Goal: Task Accomplishment & Management: Complete application form

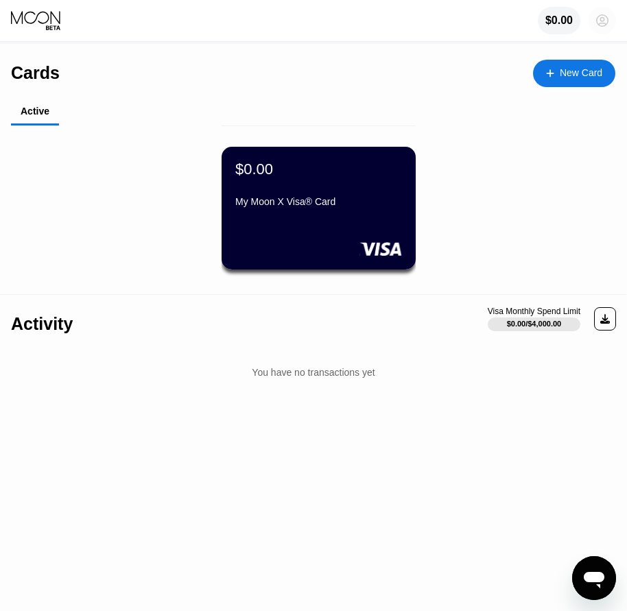
click at [602, 19] on icon at bounding box center [602, 21] width 8 height 8
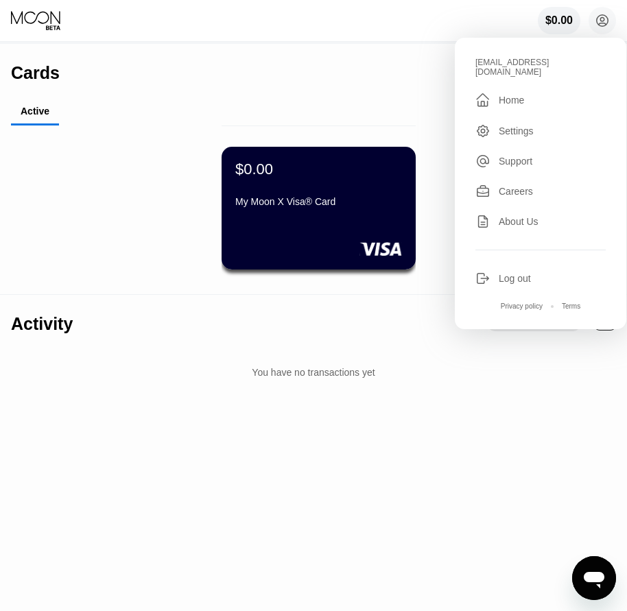
click at [514, 273] on div "Log out" at bounding box center [514, 278] width 32 height 11
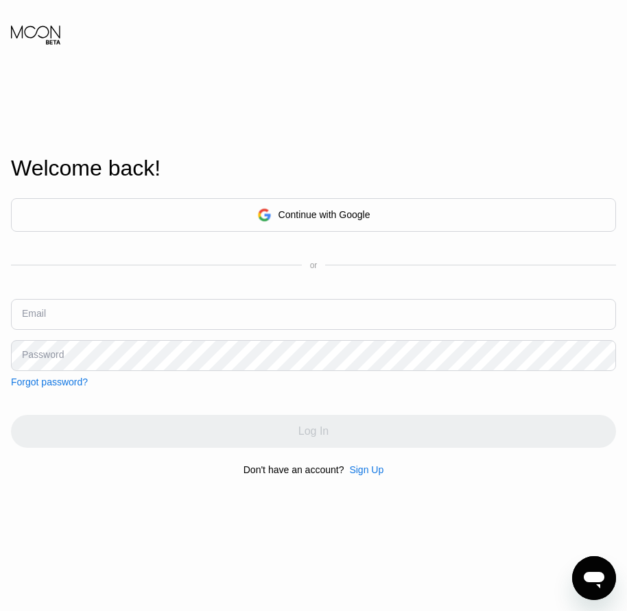
click at [372, 475] on div "Sign Up" at bounding box center [366, 469] width 34 height 11
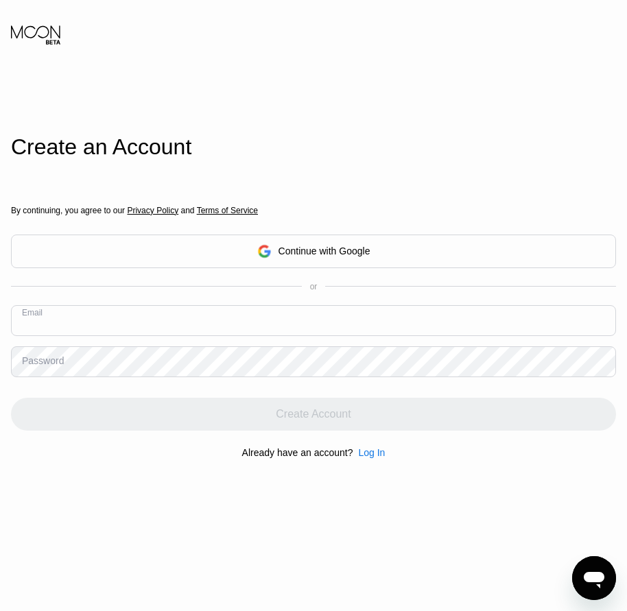
paste input "[EMAIL_ADDRESS][DOMAIN_NAME]"
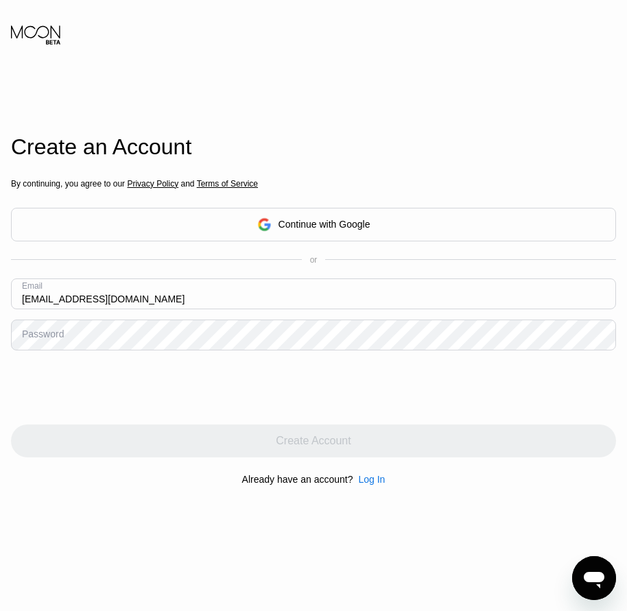
type input "[EMAIL_ADDRESS][DOMAIN_NAME]"
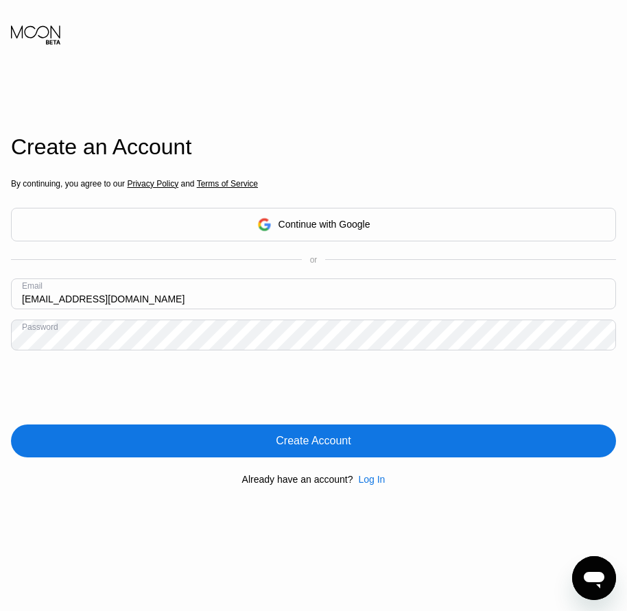
click at [319, 448] on div "Create Account" at bounding box center [313, 441] width 75 height 14
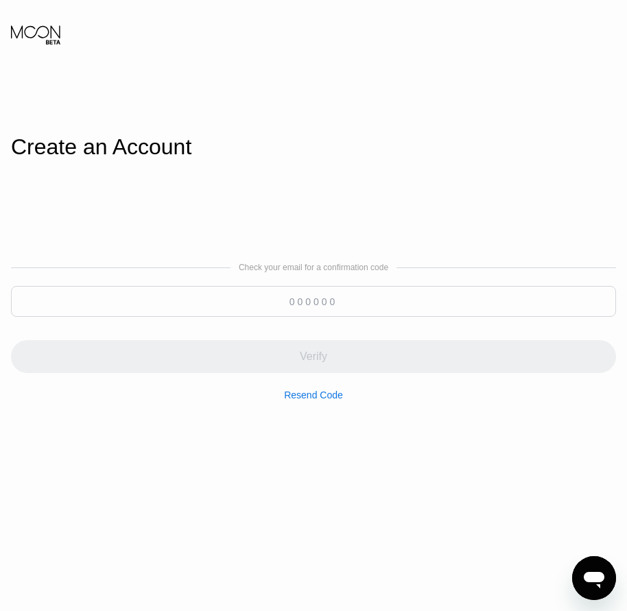
paste input "818825"
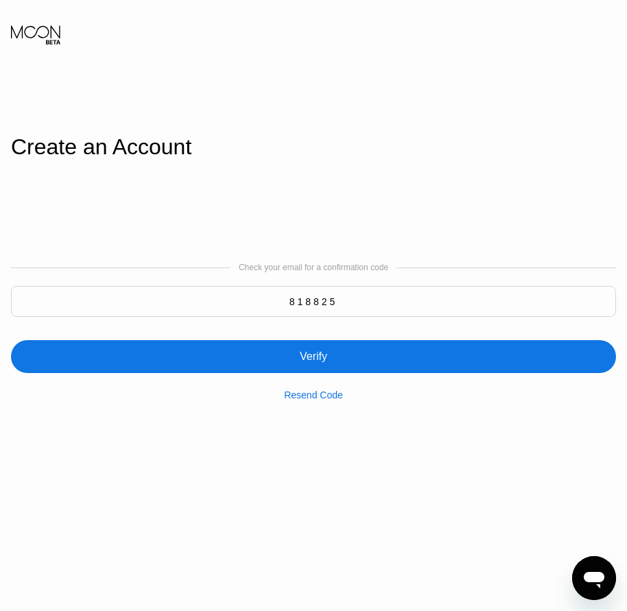
type input "818825"
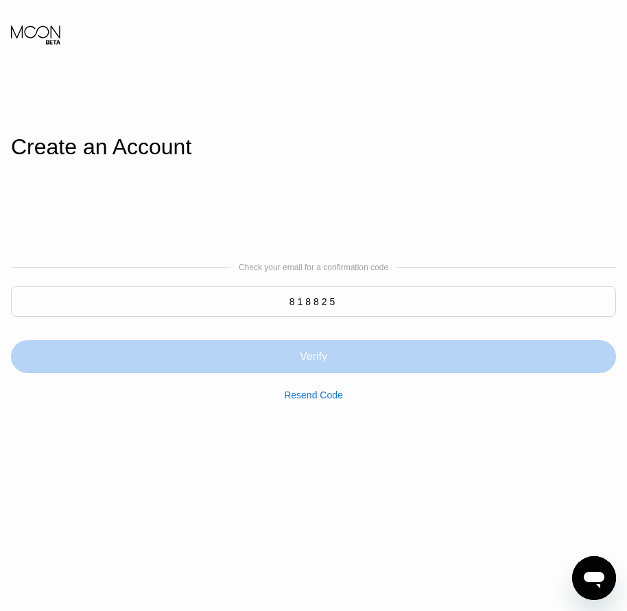
click at [317, 354] on div "Verify" at bounding box center [313, 357] width 27 height 14
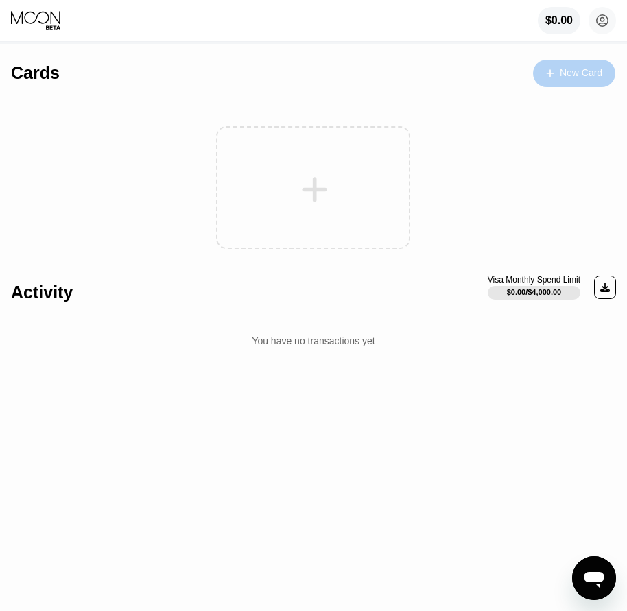
click at [574, 77] on div "New Card" at bounding box center [580, 73] width 43 height 12
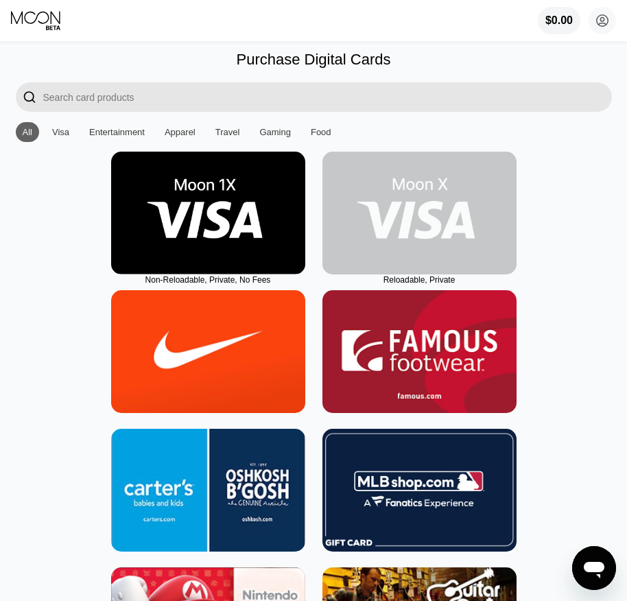
click at [405, 255] on img at bounding box center [419, 213] width 194 height 123
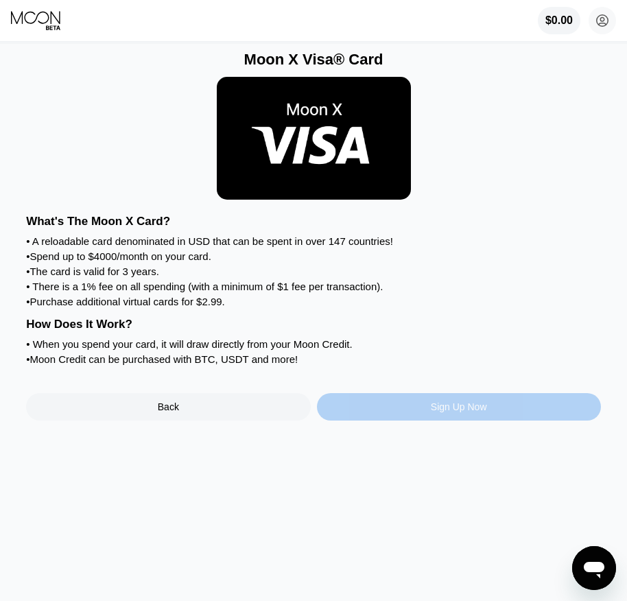
click at [431, 412] on div "Sign Up Now" at bounding box center [459, 406] width 56 height 11
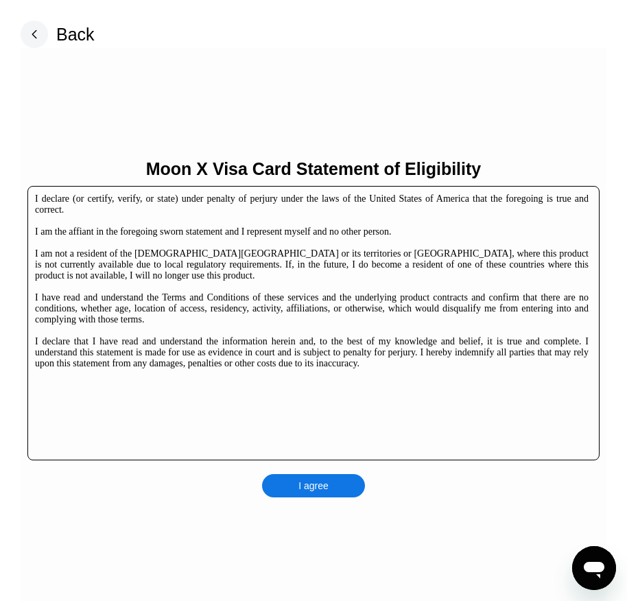
click at [331, 483] on div "I agree" at bounding box center [313, 485] width 103 height 23
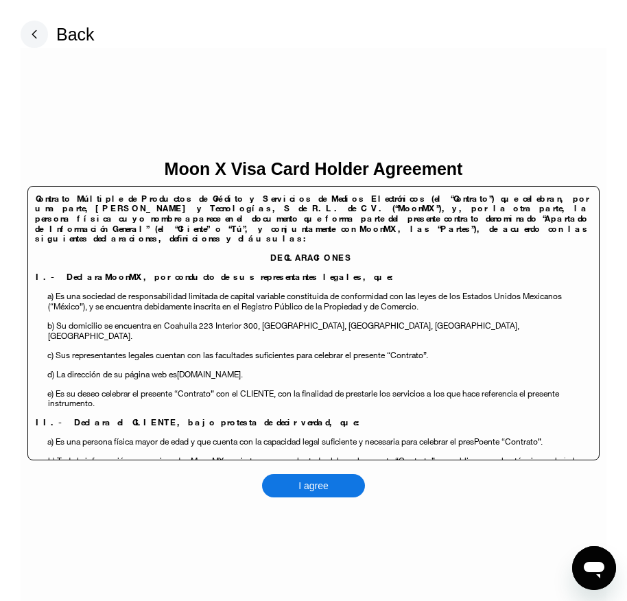
click at [332, 495] on div "I agree" at bounding box center [313, 485] width 103 height 23
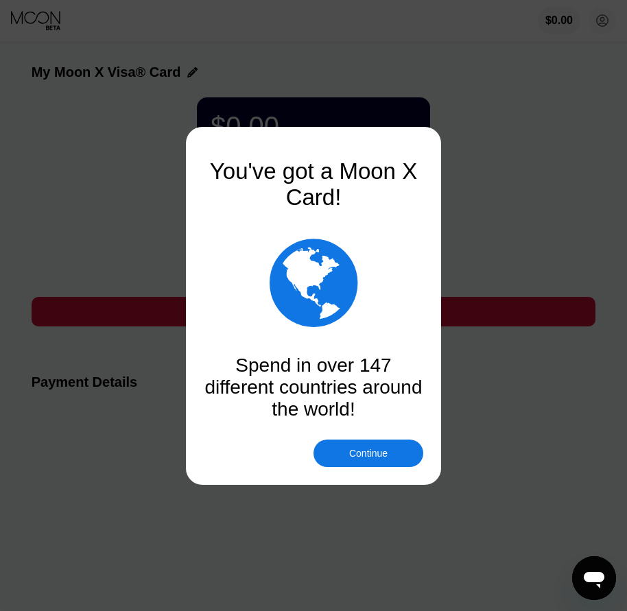
click at [380, 455] on div "Continue" at bounding box center [368, 453] width 38 height 11
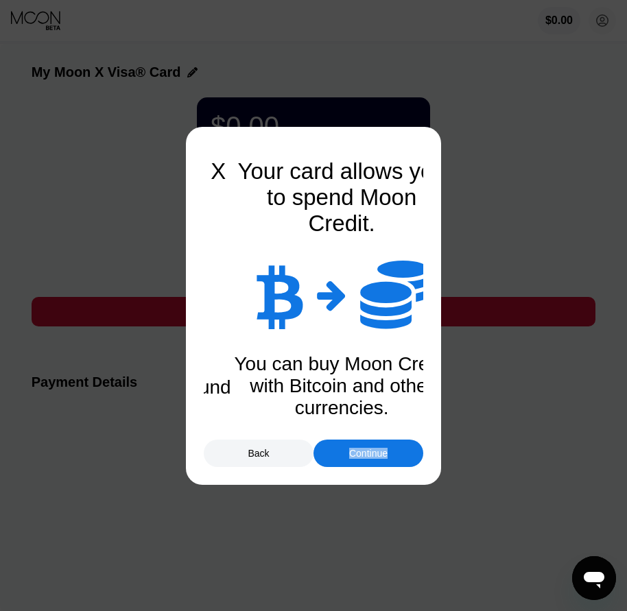
click at [380, 455] on div "Continue" at bounding box center [368, 453] width 38 height 11
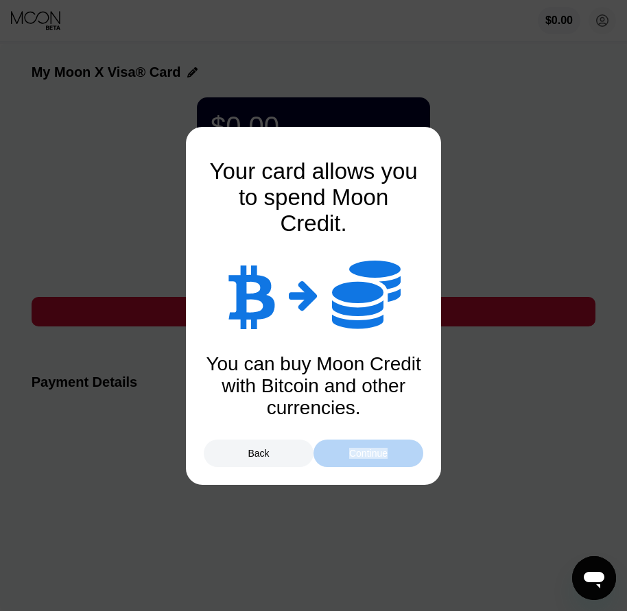
click at [380, 455] on div "Continue" at bounding box center [368, 453] width 38 height 11
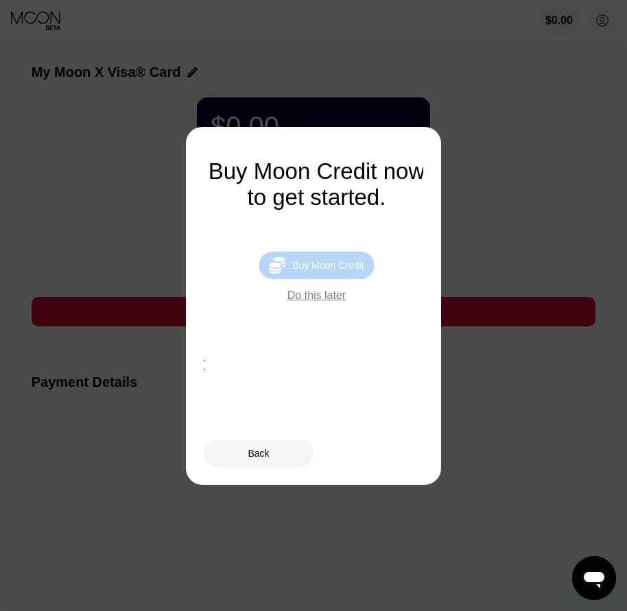
click at [355, 271] on div "Buy Moon Credit" at bounding box center [327, 265] width 71 height 11
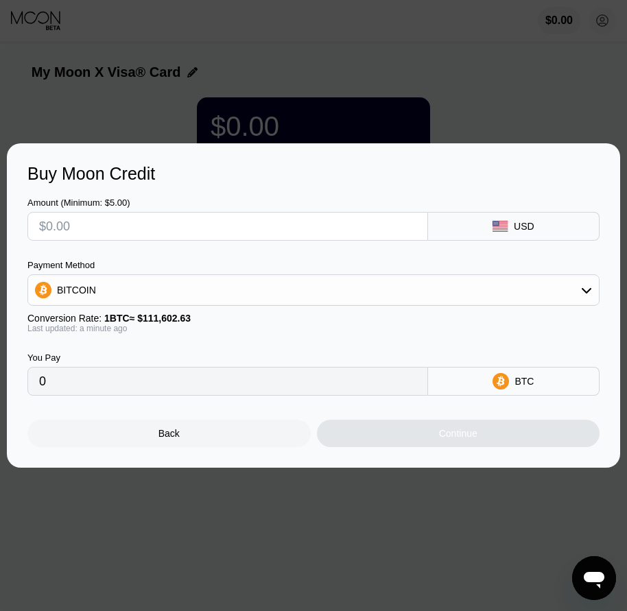
click at [192, 439] on div "Back" at bounding box center [168, 433] width 283 height 27
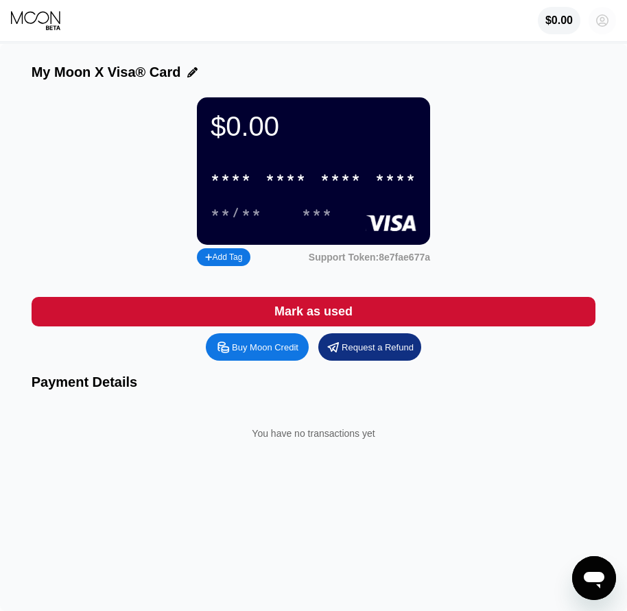
click at [596, 27] on circle at bounding box center [601, 20] width 27 height 27
